Goal: Task Accomplishment & Management: Complete application form

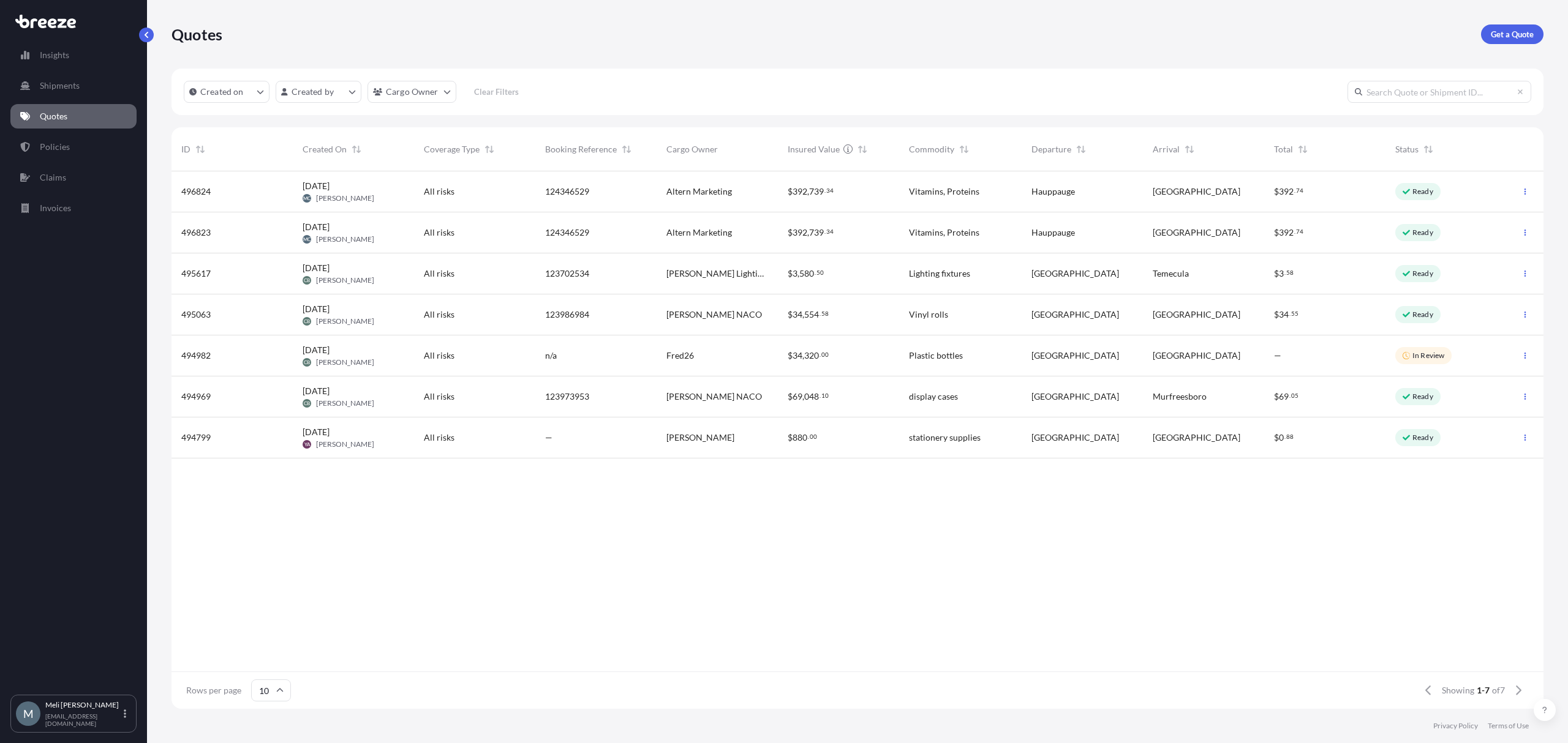
scroll to position [532, 1360]
click at [184, 186] on span "496824" at bounding box center [196, 192] width 30 height 12
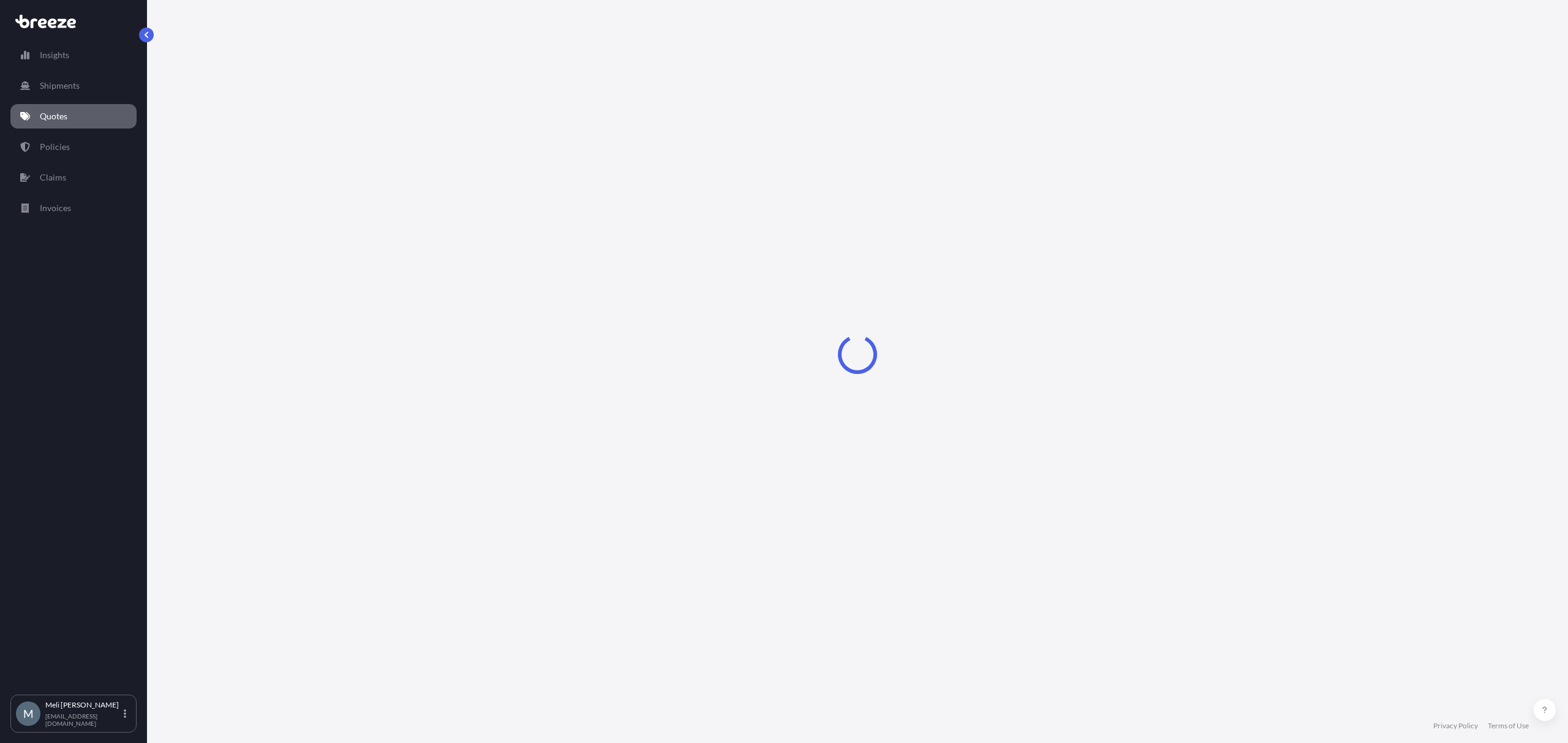
select select "Road"
select select "2"
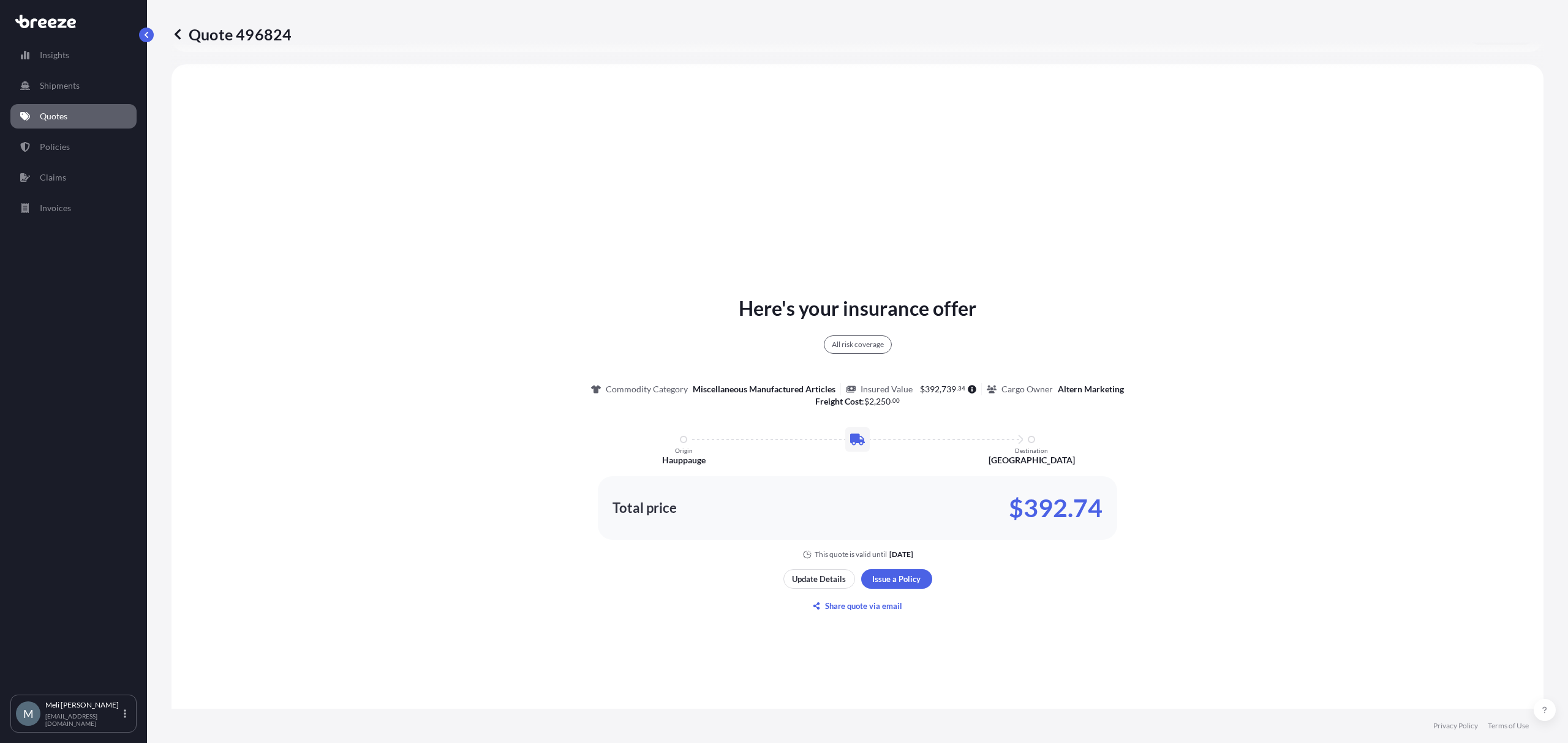
scroll to position [444, 0]
click at [1103, 506] on div "Total price $392.74" at bounding box center [858, 506] width 520 height 64
click at [1063, 504] on p "$392.74" at bounding box center [1055, 505] width 94 height 20
copy p "392.74"
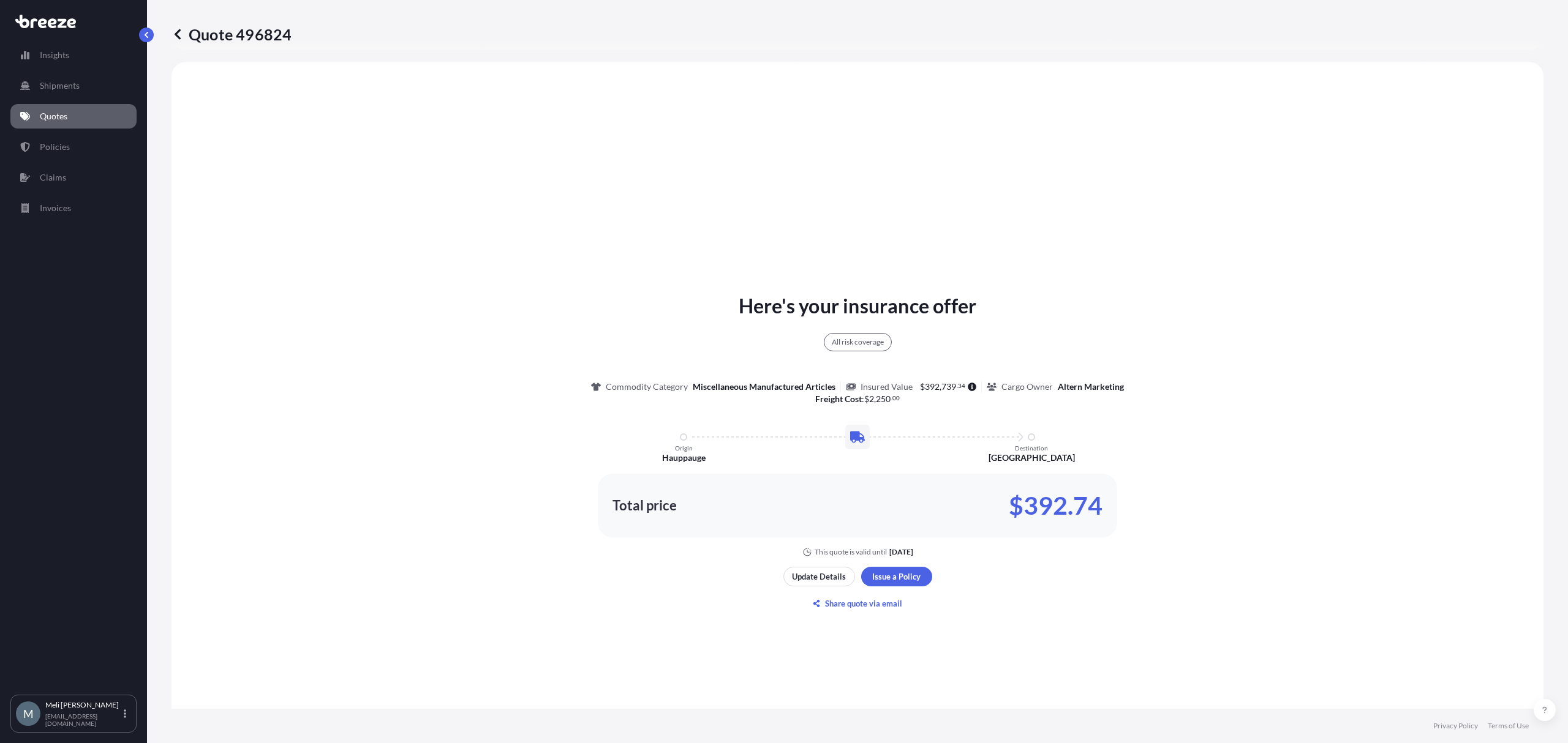
click at [273, 40] on p "Quote 496824" at bounding box center [231, 34] width 120 height 20
copy p "496824"
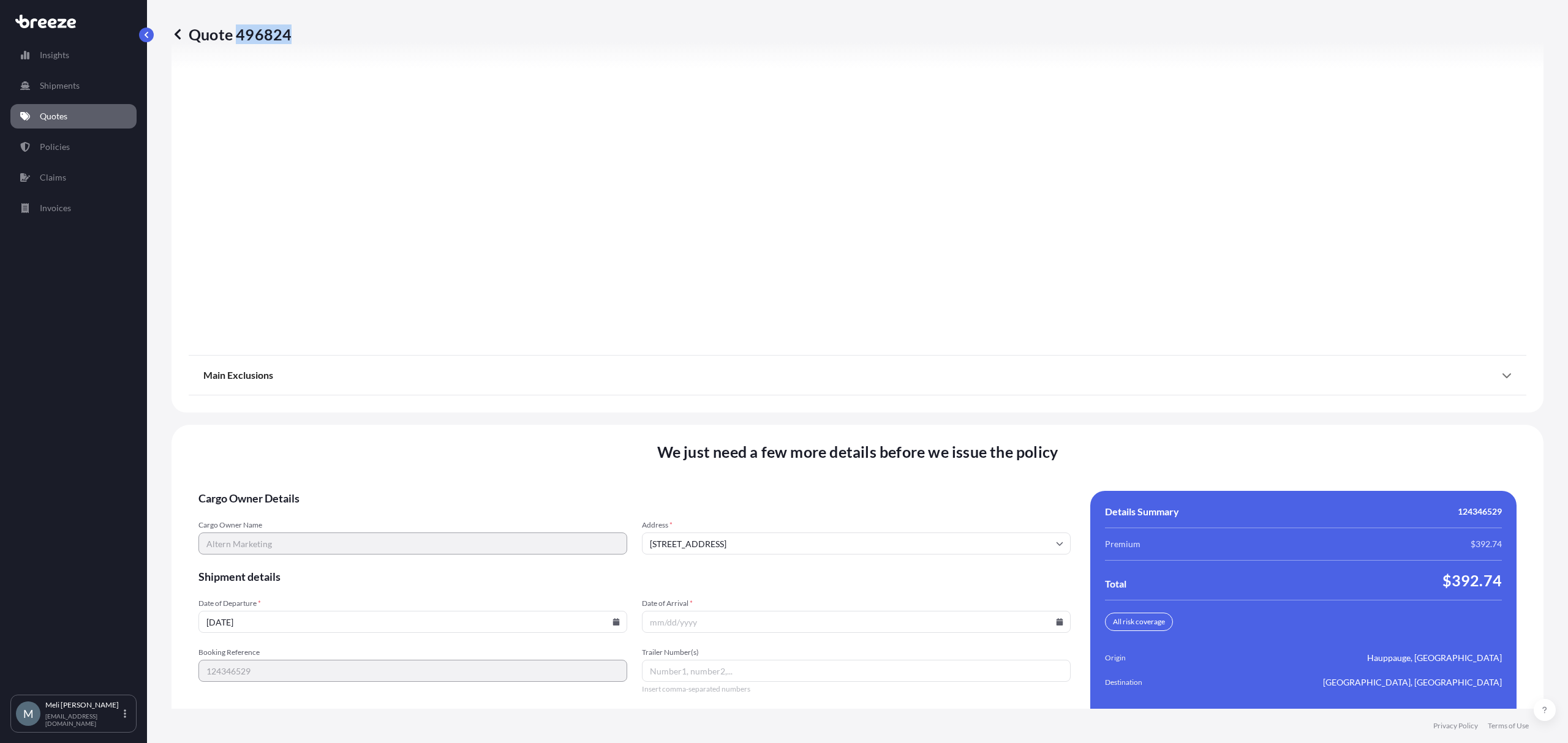
scroll to position [1393, 0]
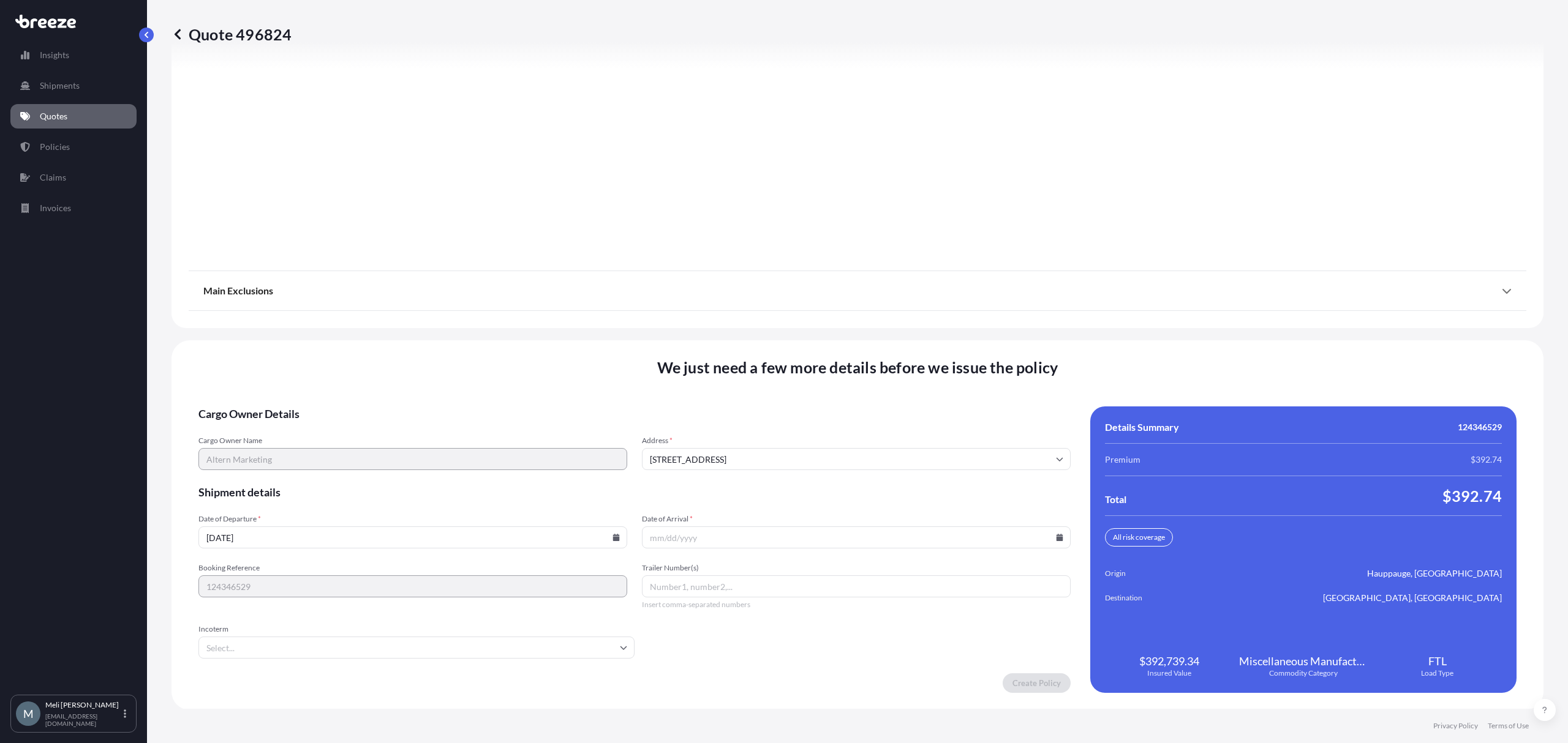
click at [727, 590] on input "Trailer Number(s)" at bounding box center [856, 586] width 429 height 22
paste input "0455"
type input "0455"
click at [1056, 537] on icon at bounding box center [1059, 538] width 7 height 7
click at [897, 449] on button "23" at bounding box center [886, 446] width 20 height 20
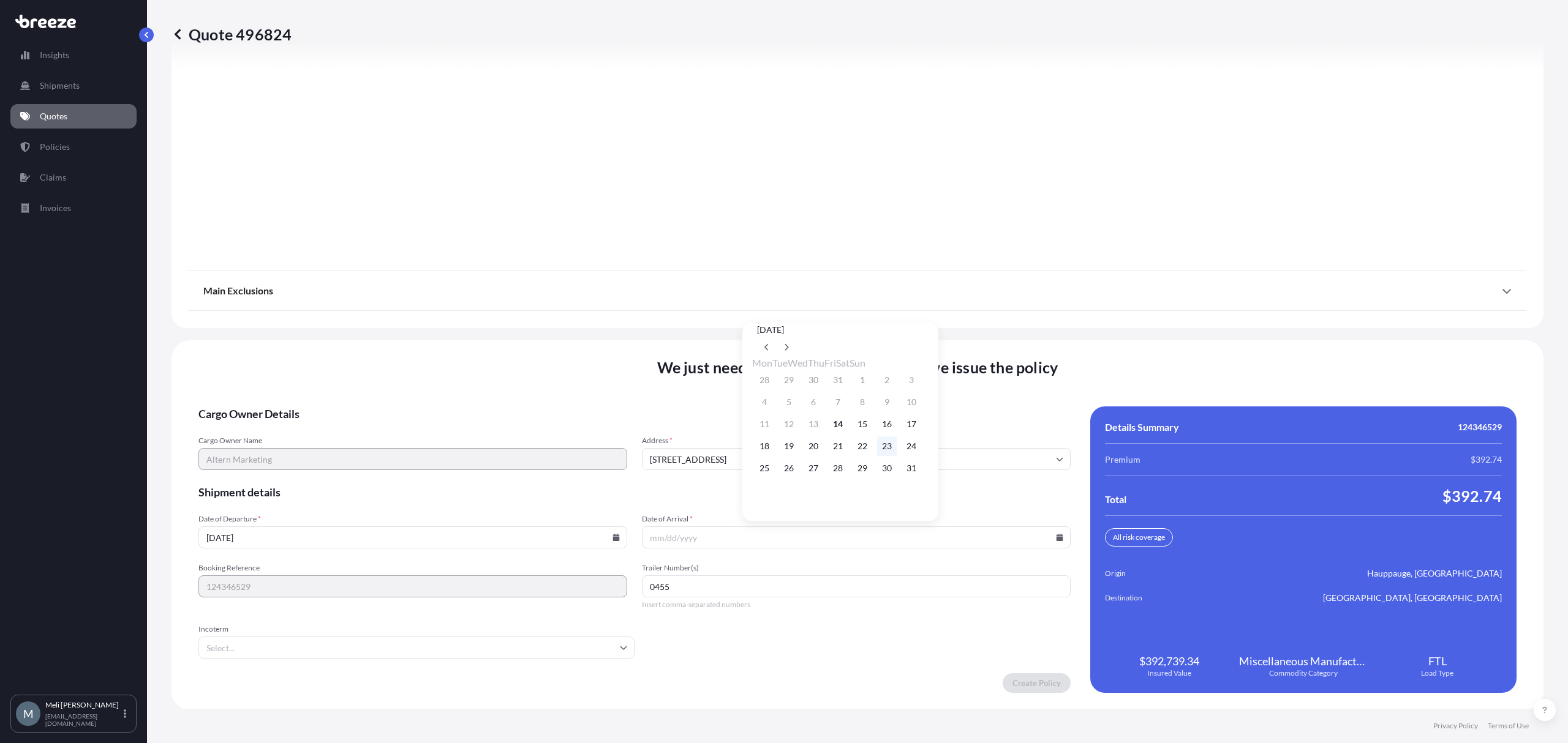
type input "[DATE]"
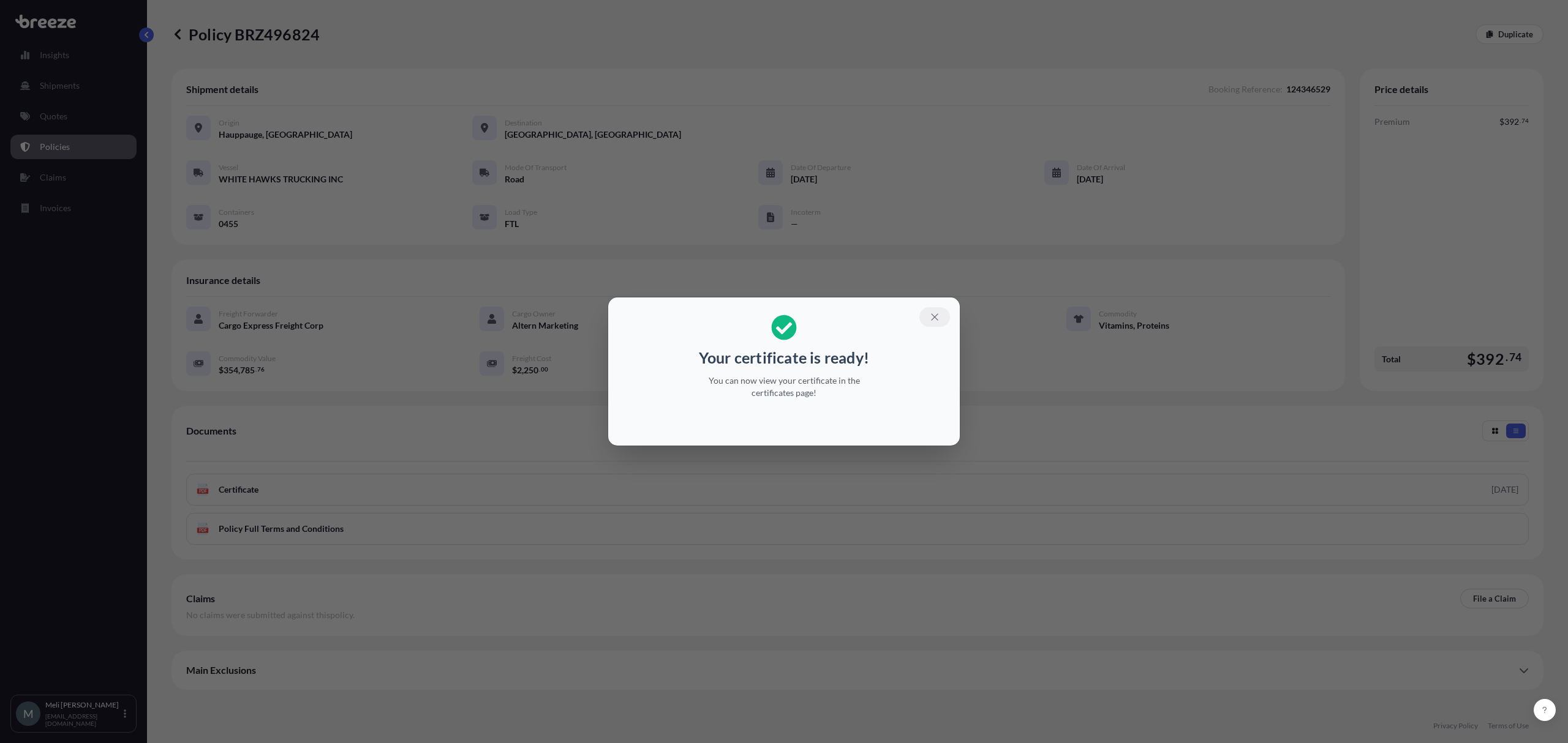
click at [934, 314] on icon "button" at bounding box center [934, 316] width 11 height 11
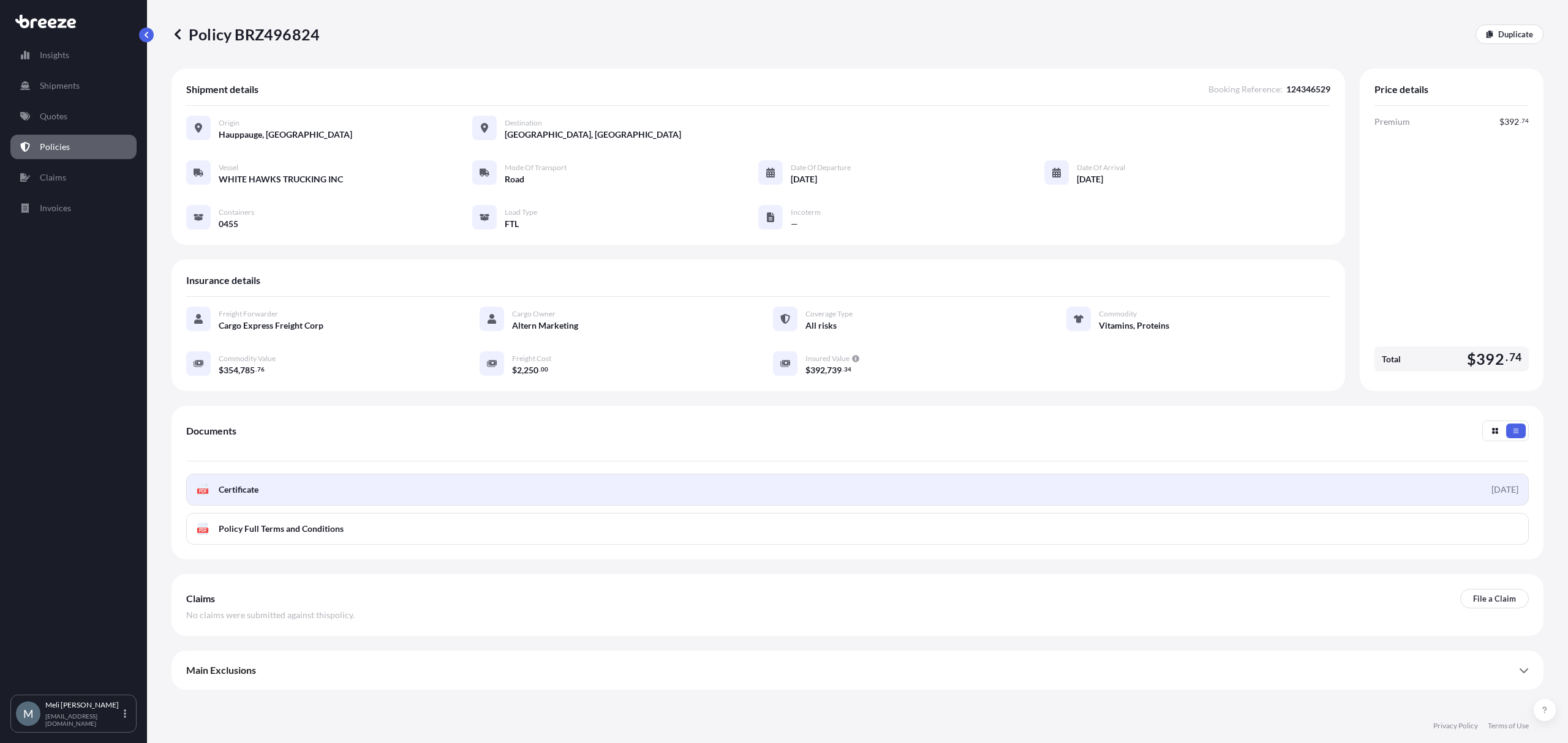
click at [629, 501] on link "PDF Certificate [DATE]" at bounding box center [858, 490] width 1343 height 32
